Goal: Use online tool/utility: Utilize a website feature to perform a specific function

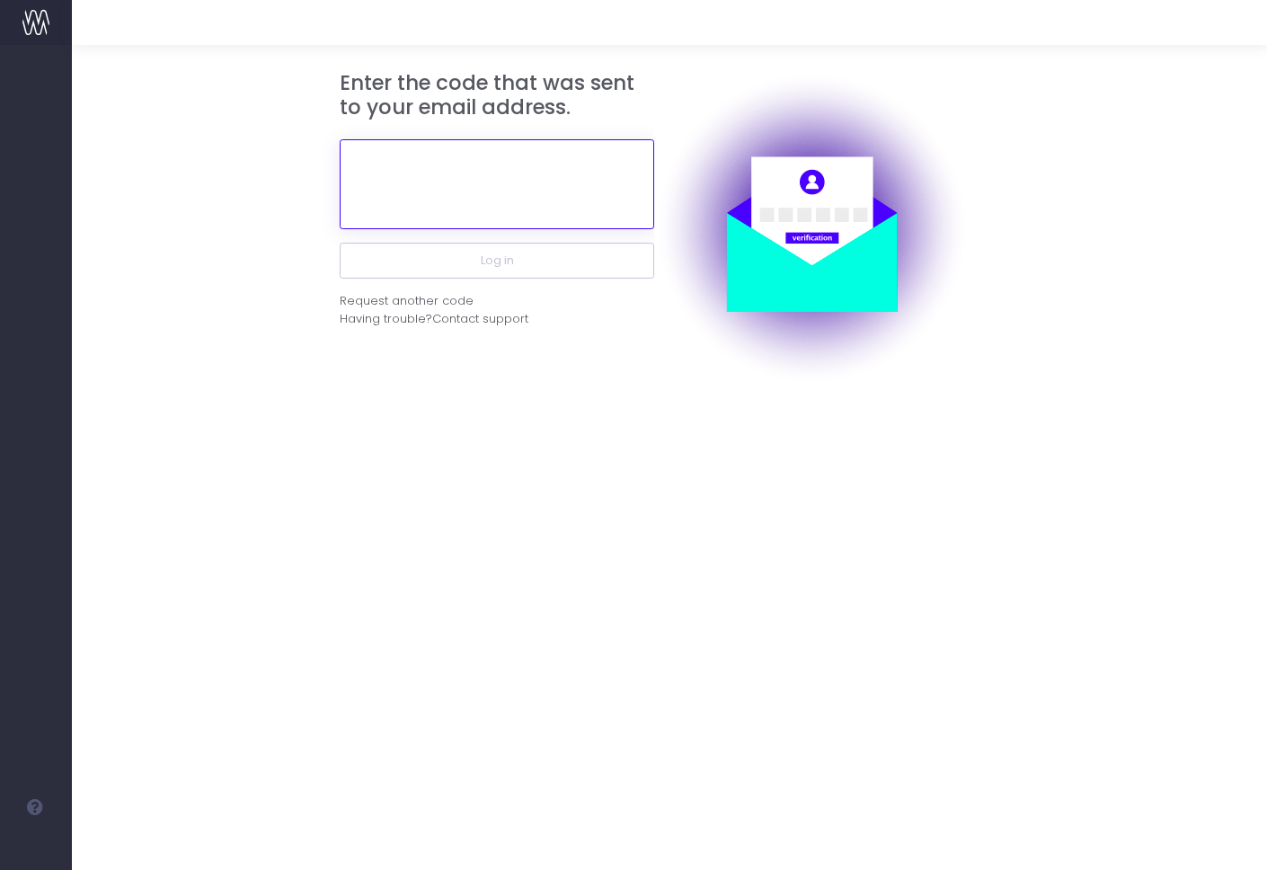
click at [456, 205] on input "text" at bounding box center [497, 184] width 315 height 90
click at [409, 300] on div "Request another code" at bounding box center [407, 301] width 134 height 18
click at [451, 178] on input "text" at bounding box center [497, 184] width 315 height 90
paste input "128816"
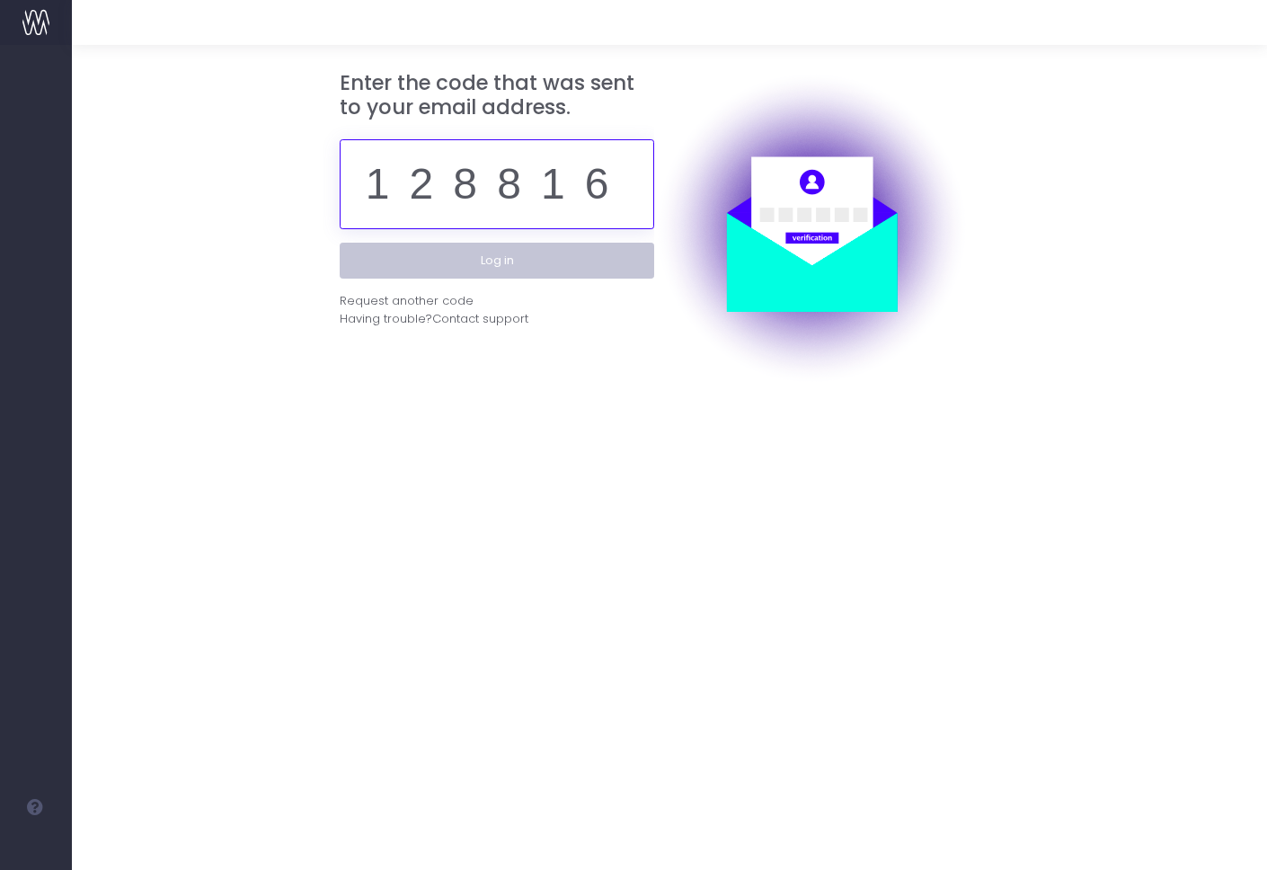
type input "128816"
click at [489, 256] on button "Log in" at bounding box center [497, 261] width 315 height 36
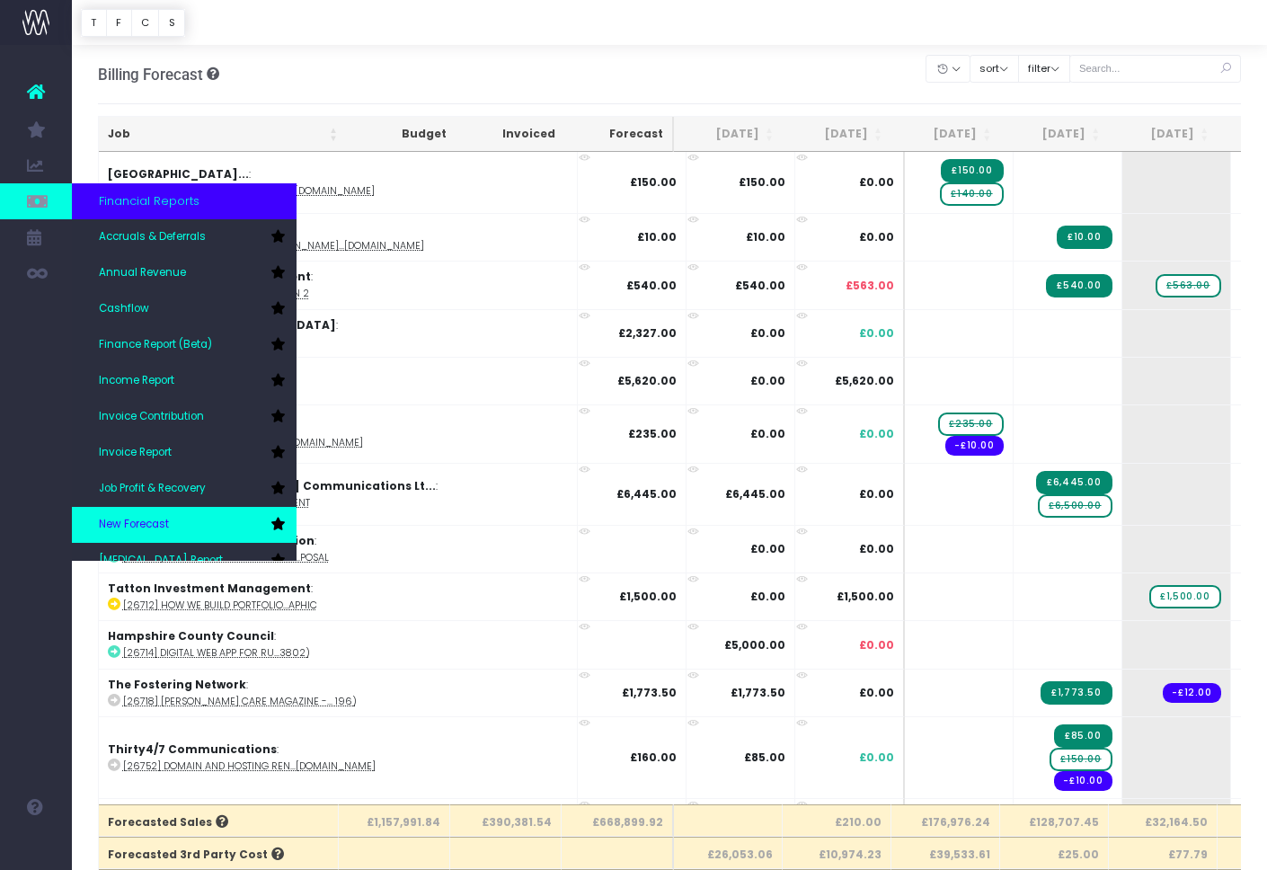
click at [159, 514] on link "New Forecast" at bounding box center [184, 525] width 225 height 36
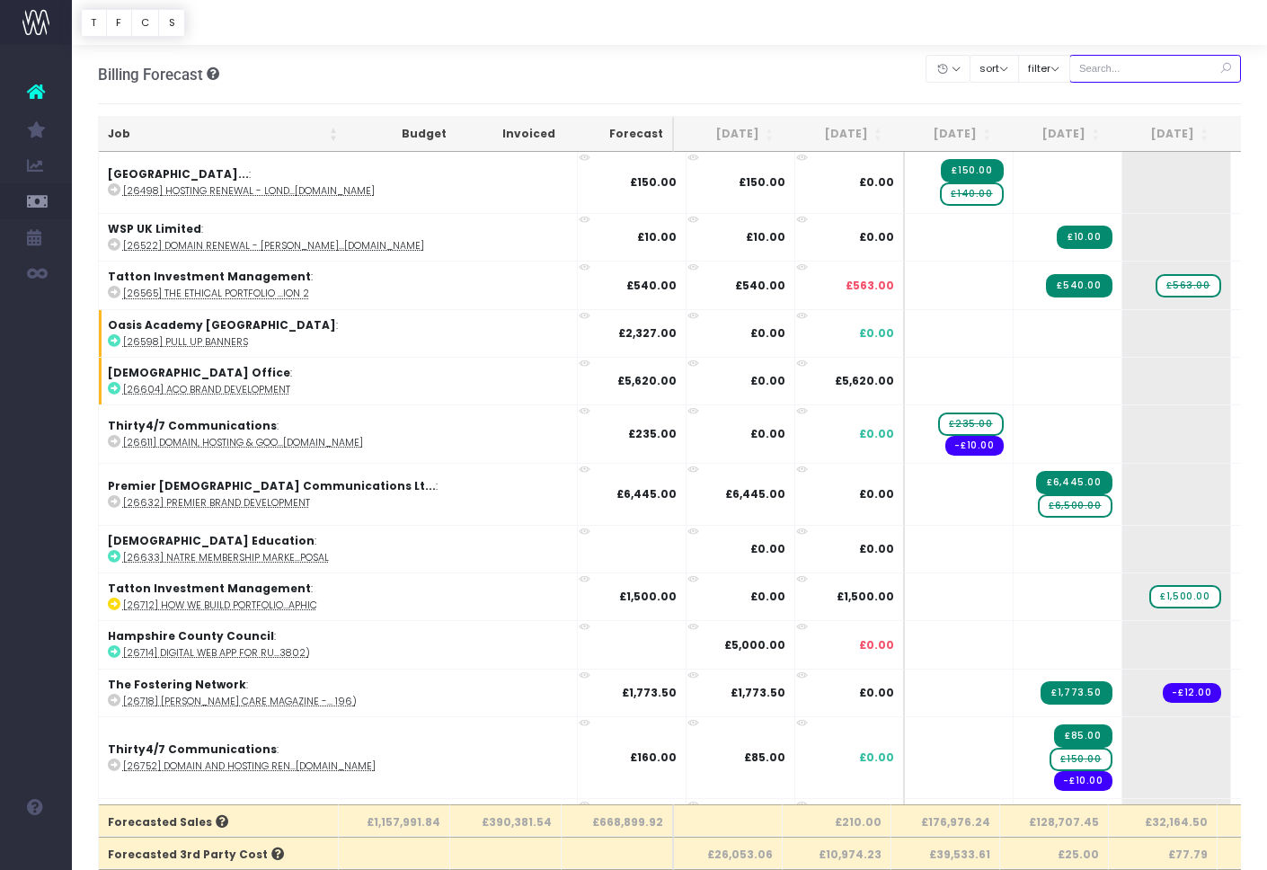
click at [1167, 72] on input "text" at bounding box center [1156, 69] width 173 height 28
paste input "28892"
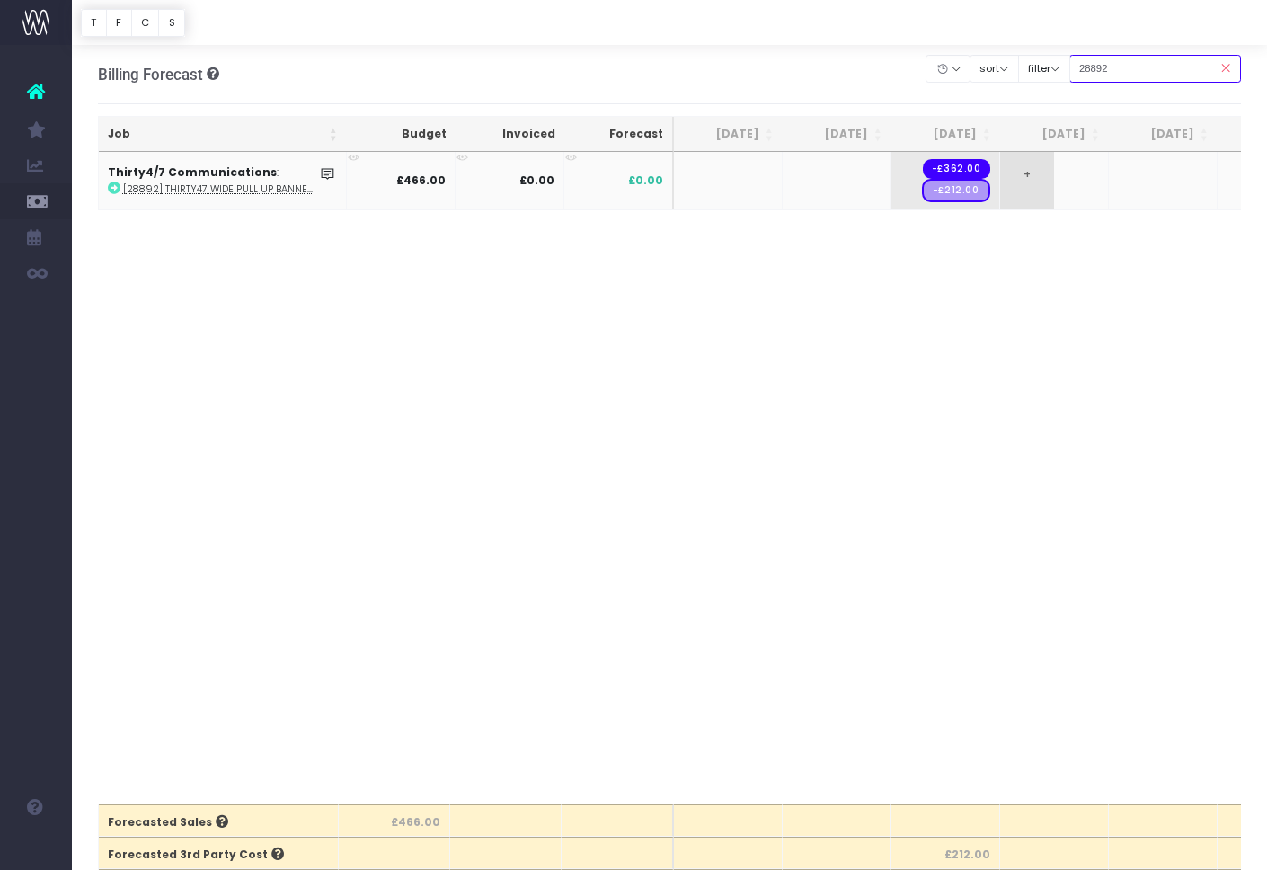
type input "28892"
click at [1015, 195] on span "+" at bounding box center [1027, 181] width 54 height 58
click at [1033, 267] on body "Oh my... this is bad. wayahead wasn't able to load this page. Please contact su…" at bounding box center [633, 435] width 1267 height 870
